Goal: Obtain resource: Obtain resource

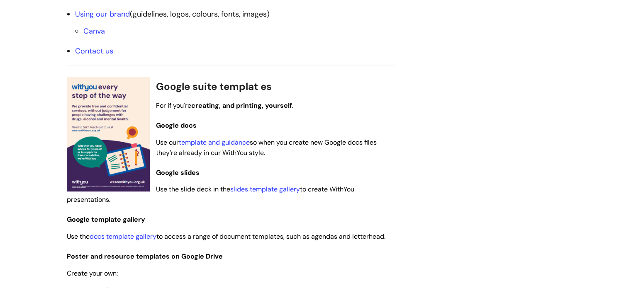
scroll to position [498, 0]
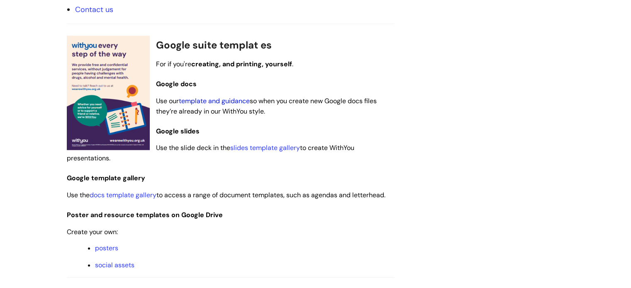
click at [239, 99] on link "template and guidance" at bounding box center [214, 101] width 71 height 9
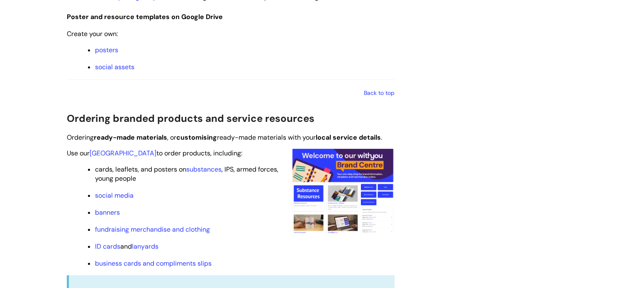
scroll to position [788, 0]
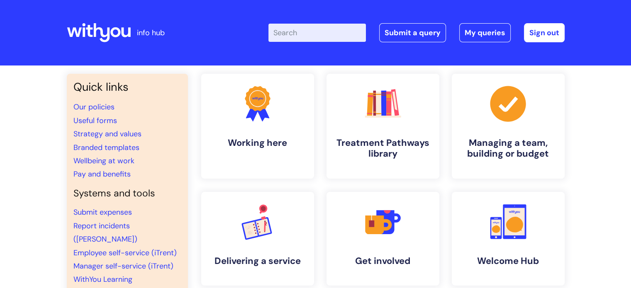
click at [306, 32] on input "Enter your search term here..." at bounding box center [316, 33] width 97 height 18
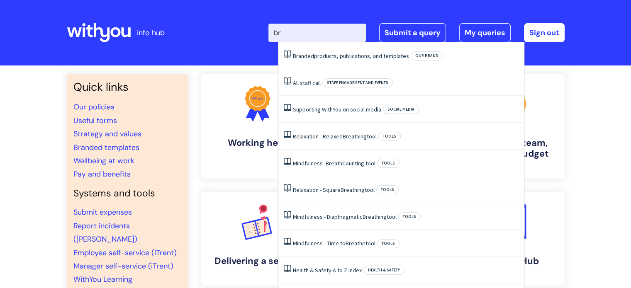
type input "bra"
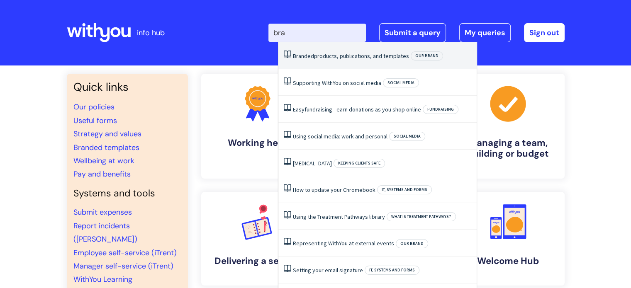
click at [355, 63] on li "Branded products, publications, and templates Our brand" at bounding box center [377, 55] width 198 height 27
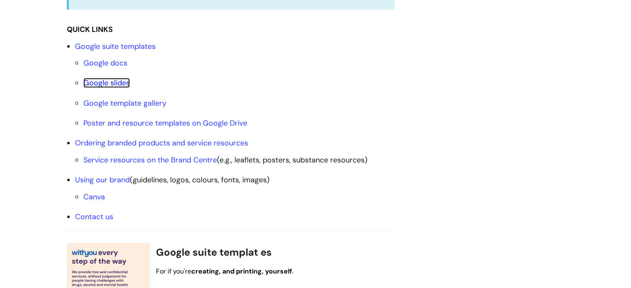
click at [119, 80] on link "Google slides" at bounding box center [106, 83] width 46 height 10
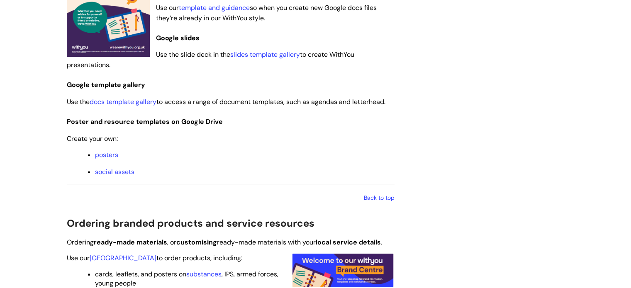
scroll to position [578, 0]
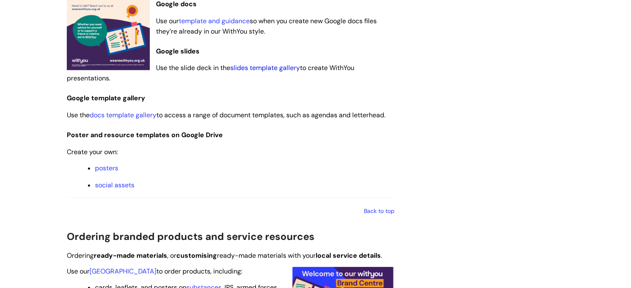
click at [270, 69] on link "slides template gallery" at bounding box center [265, 67] width 70 height 9
